Goal: Task Accomplishment & Management: Manage account settings

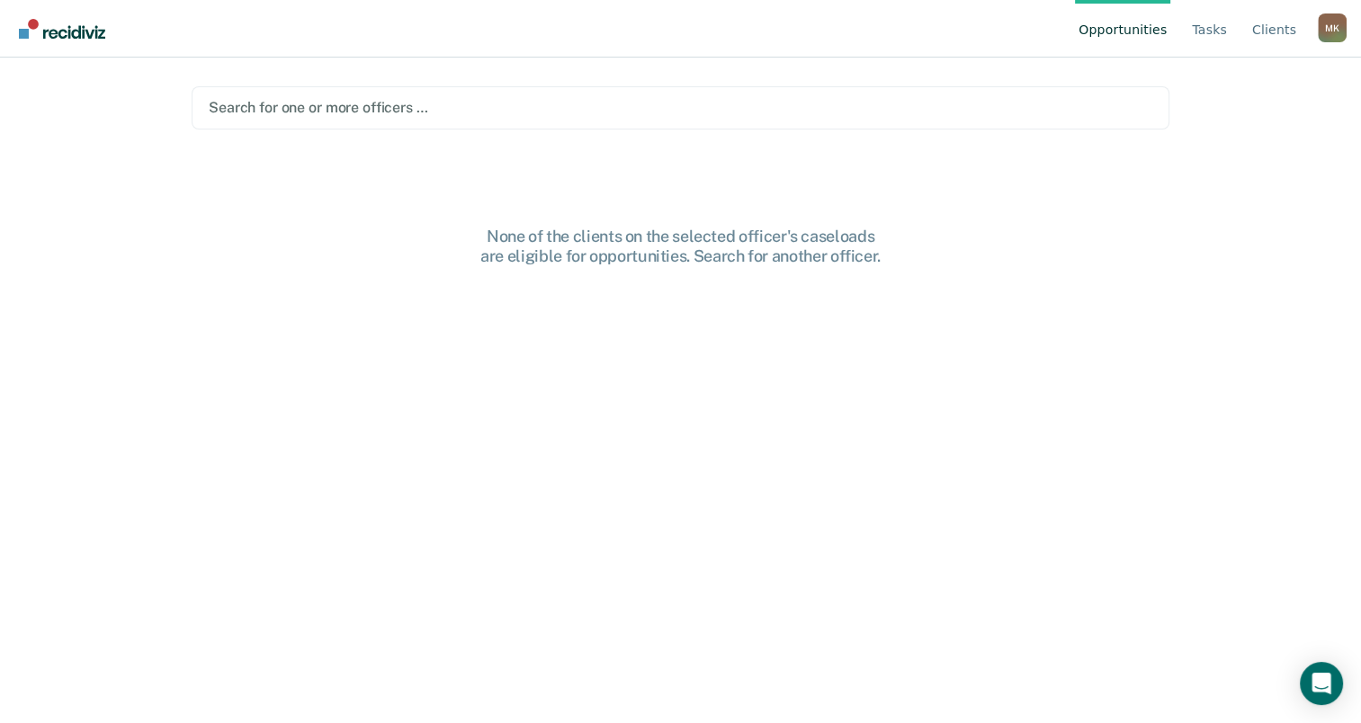
click at [401, 109] on div at bounding box center [681, 107] width 944 height 21
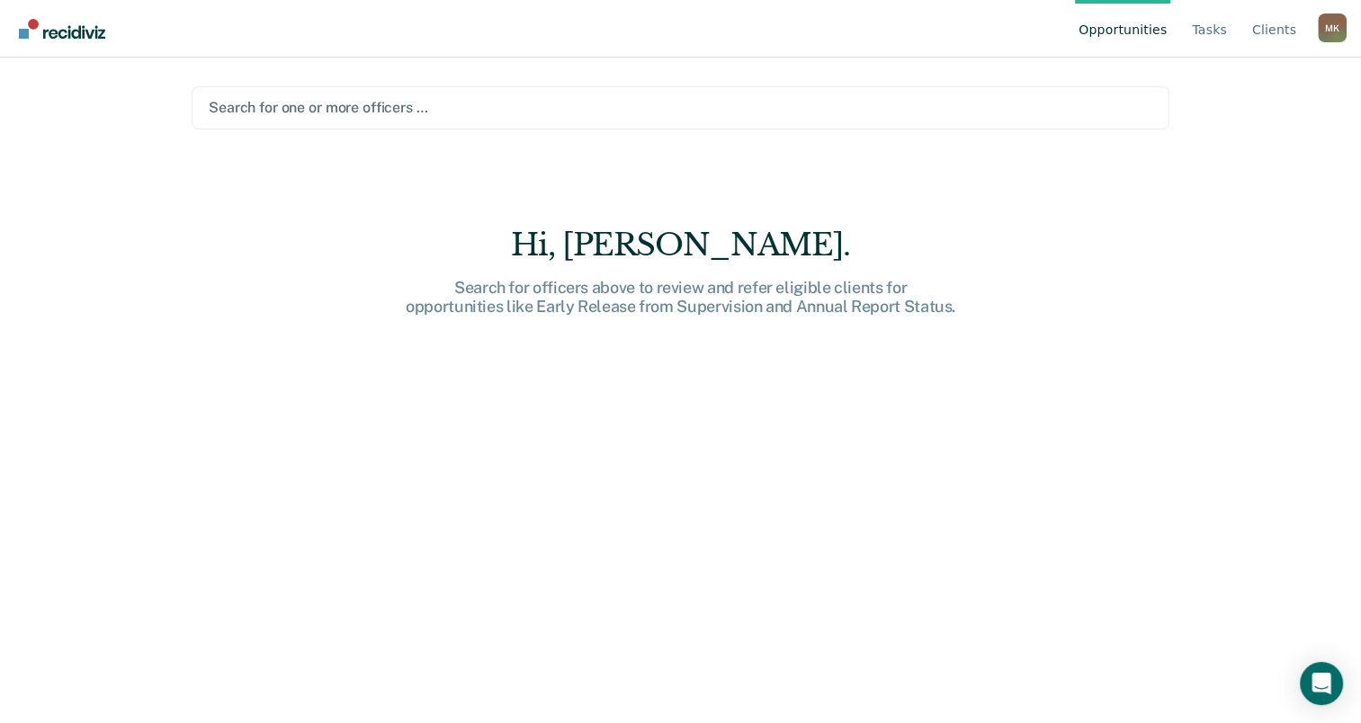
click at [331, 103] on div at bounding box center [681, 107] width 944 height 21
click at [336, 96] on div "Search for one or more officers …" at bounding box center [680, 107] width 947 height 24
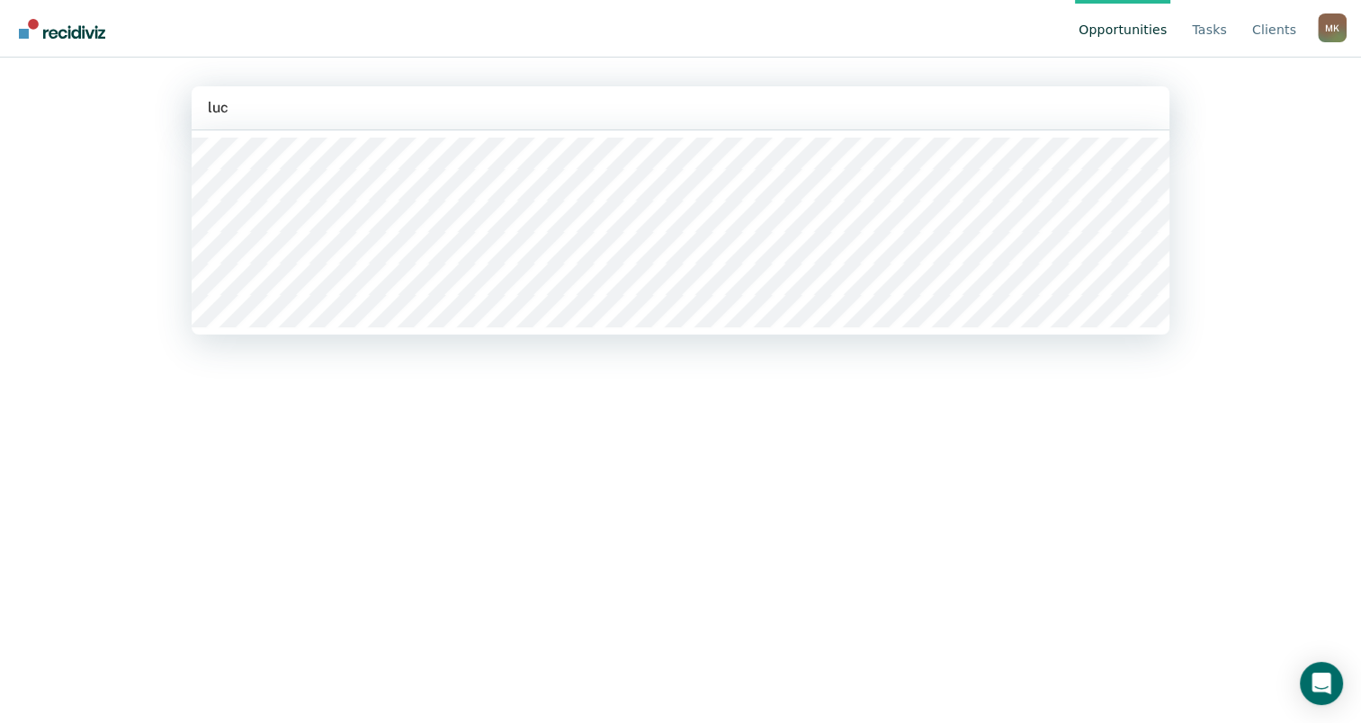
type input "luci"
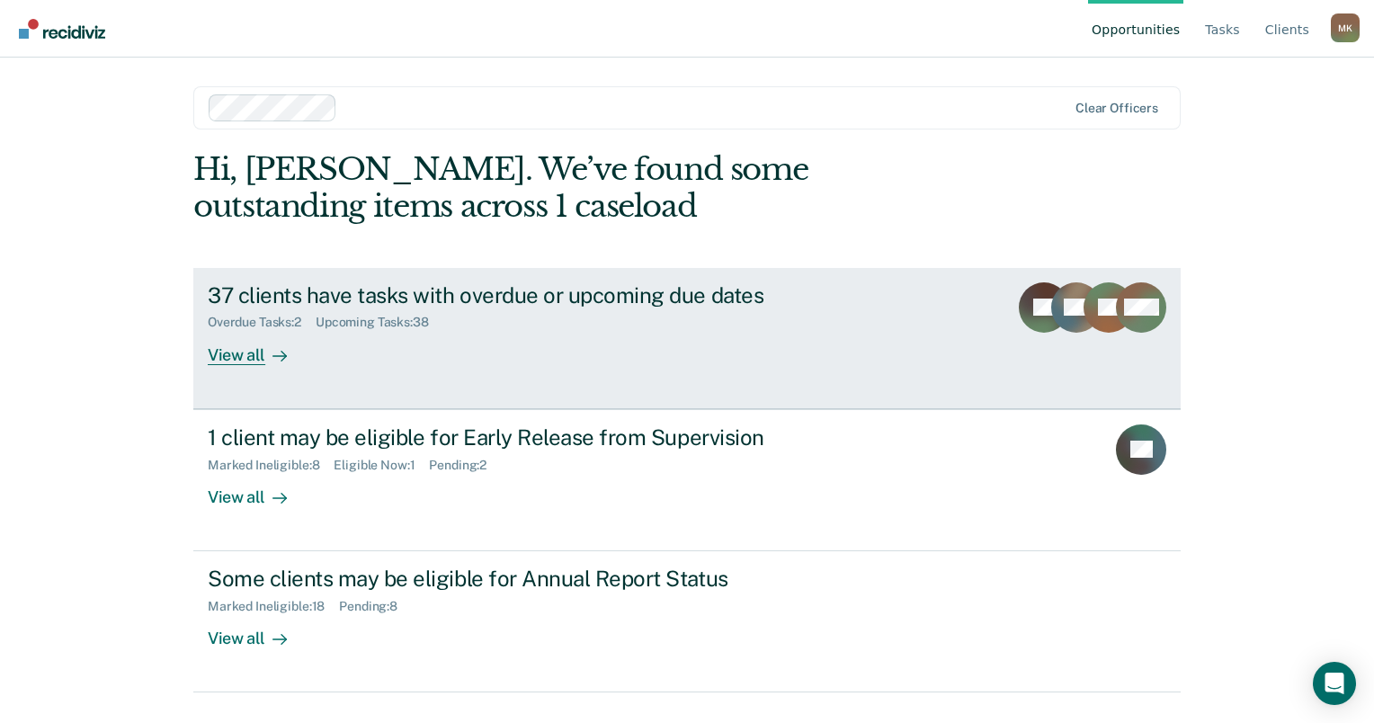
click at [235, 355] on div "View all" at bounding box center [258, 347] width 101 height 35
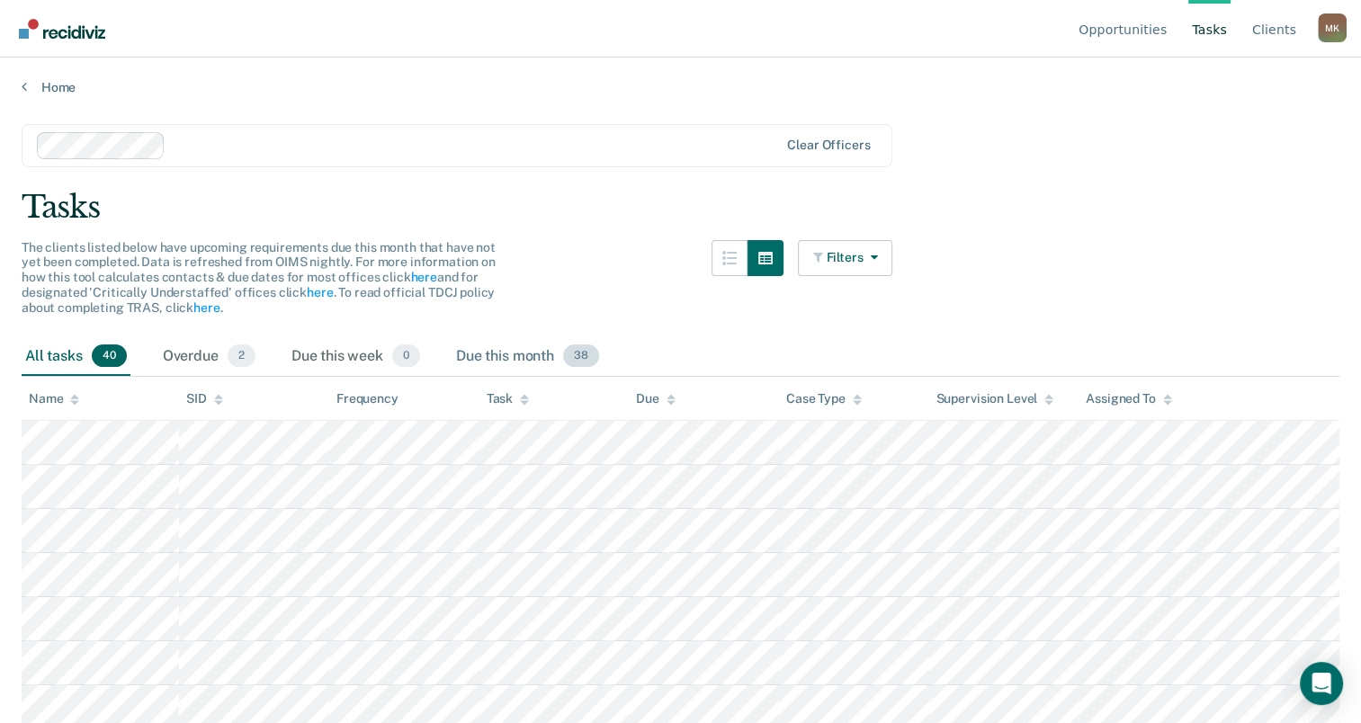
click at [553, 356] on div "Due this month 38" at bounding box center [527, 357] width 150 height 40
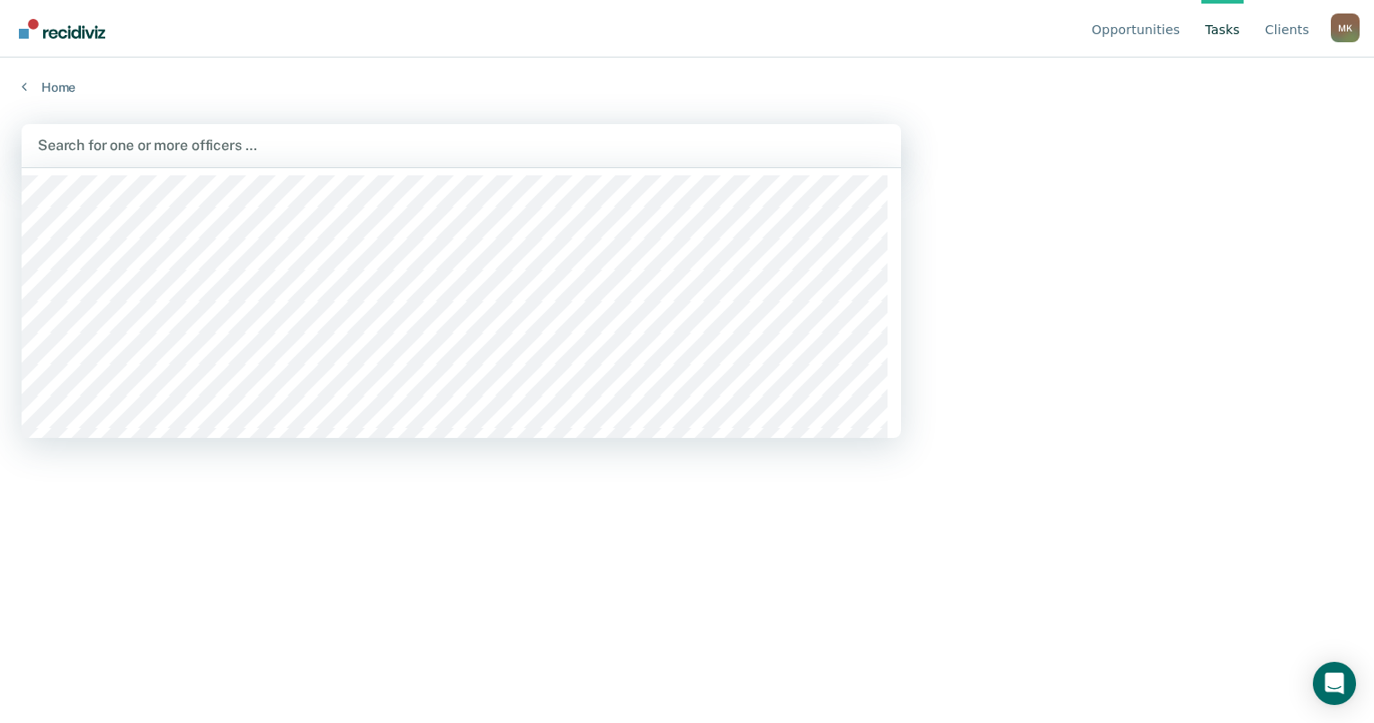
click at [137, 150] on div at bounding box center [461, 145] width 847 height 21
type input "dyk"
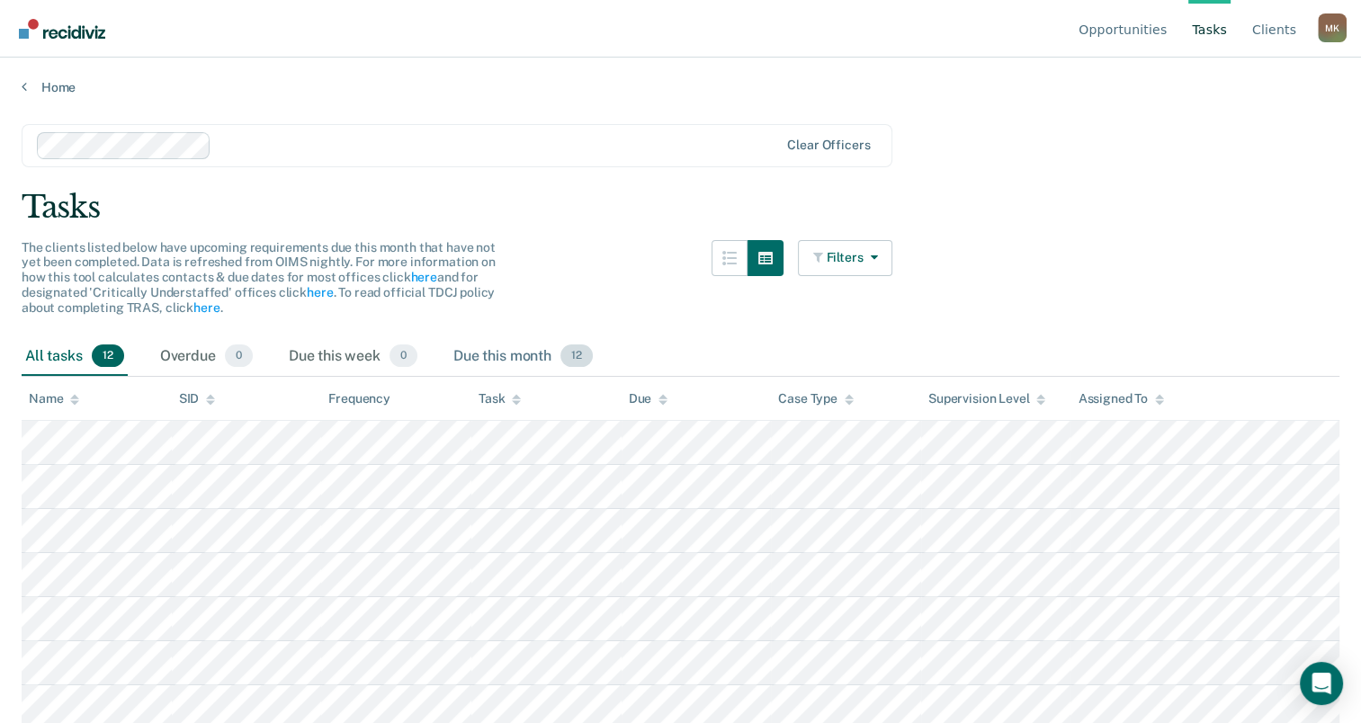
click at [524, 352] on div "Due this month 12" at bounding box center [523, 357] width 147 height 40
click at [527, 354] on div "Due this month 12" at bounding box center [523, 357] width 147 height 40
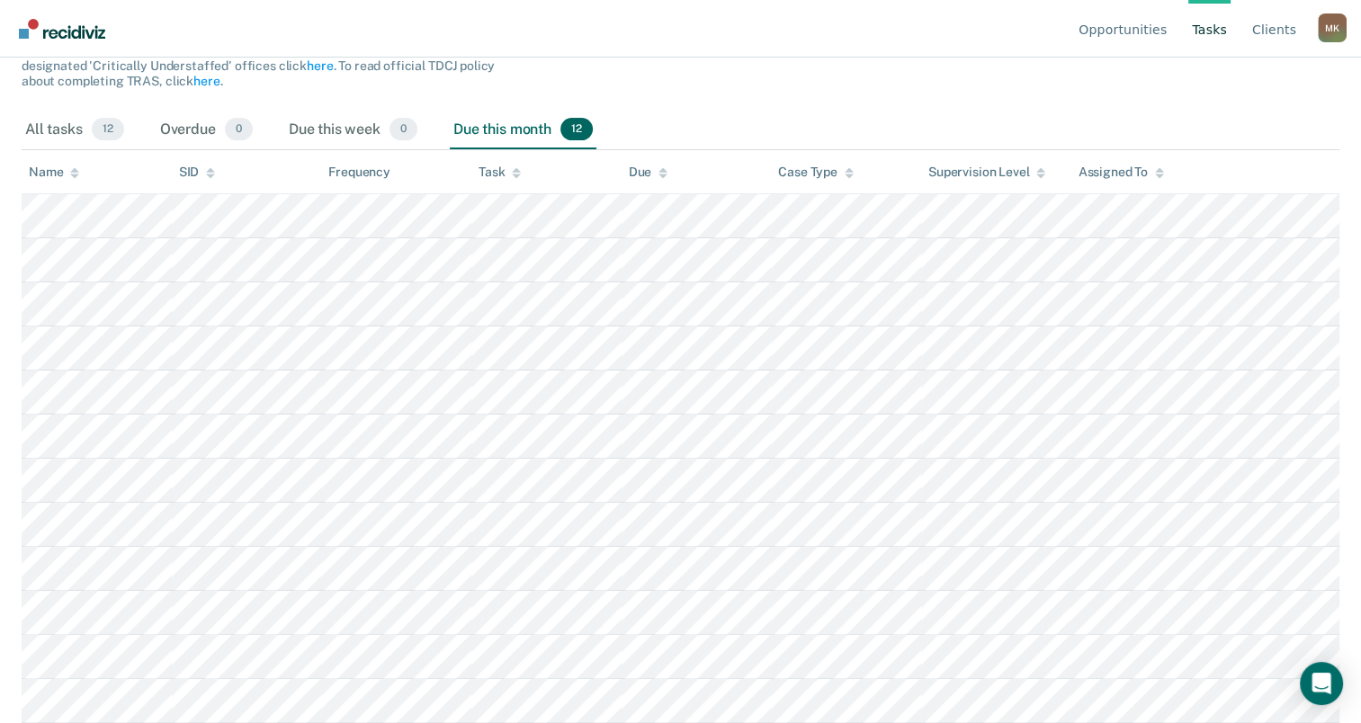
scroll to position [271, 0]
